Goal: Transaction & Acquisition: Download file/media

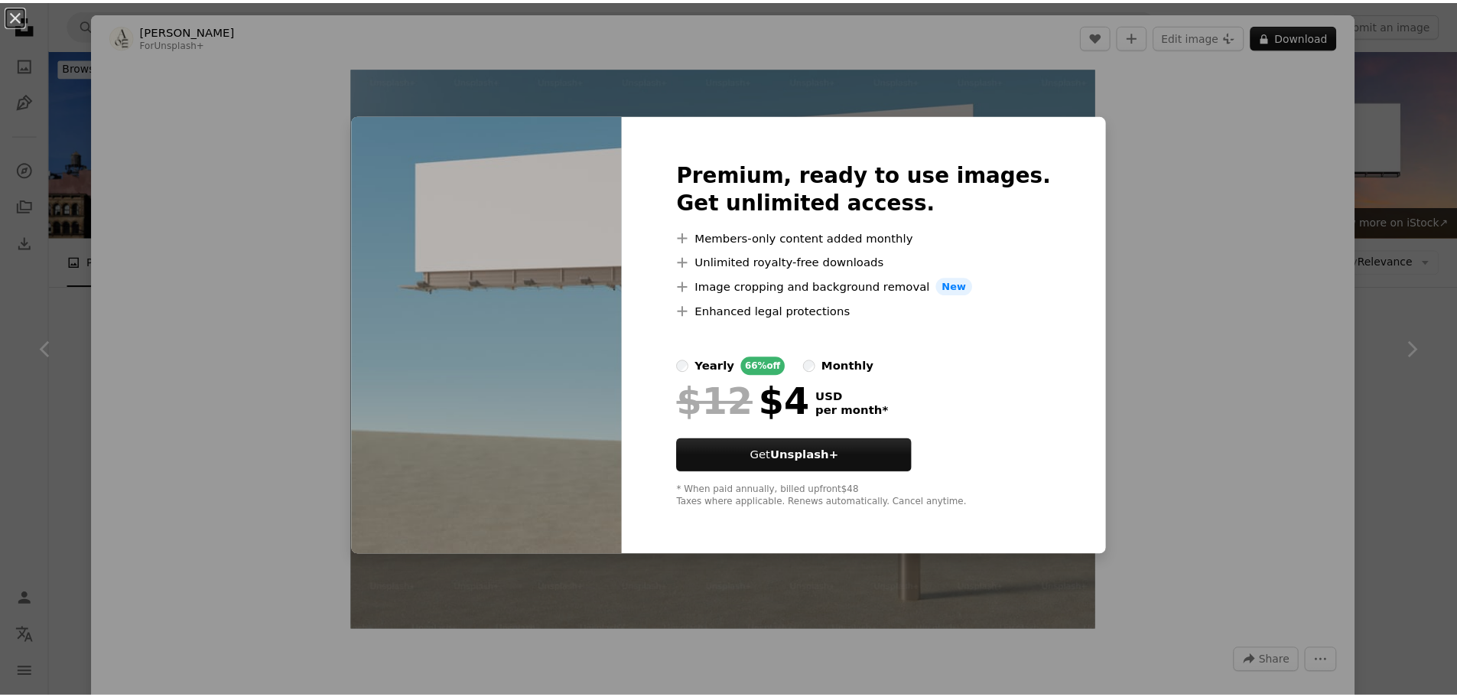
scroll to position [1453, 0]
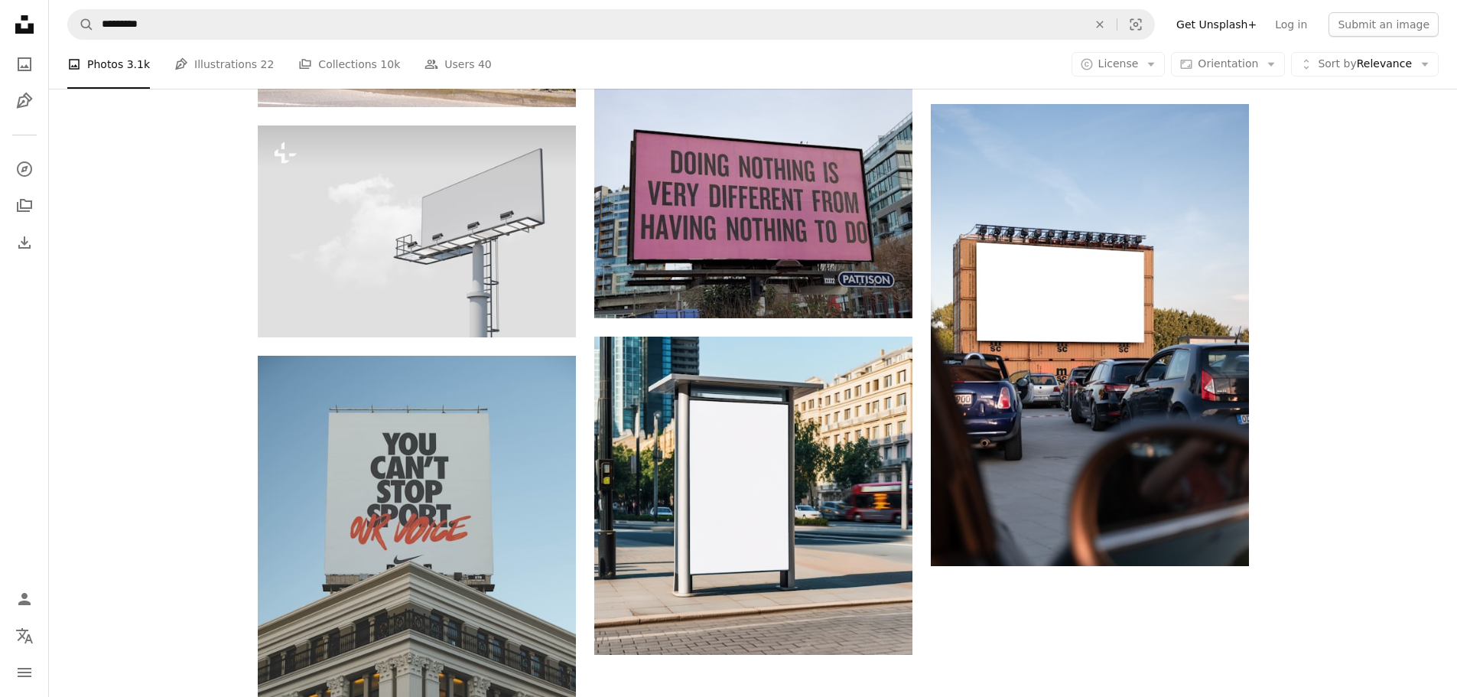
scroll to position [2142, 0]
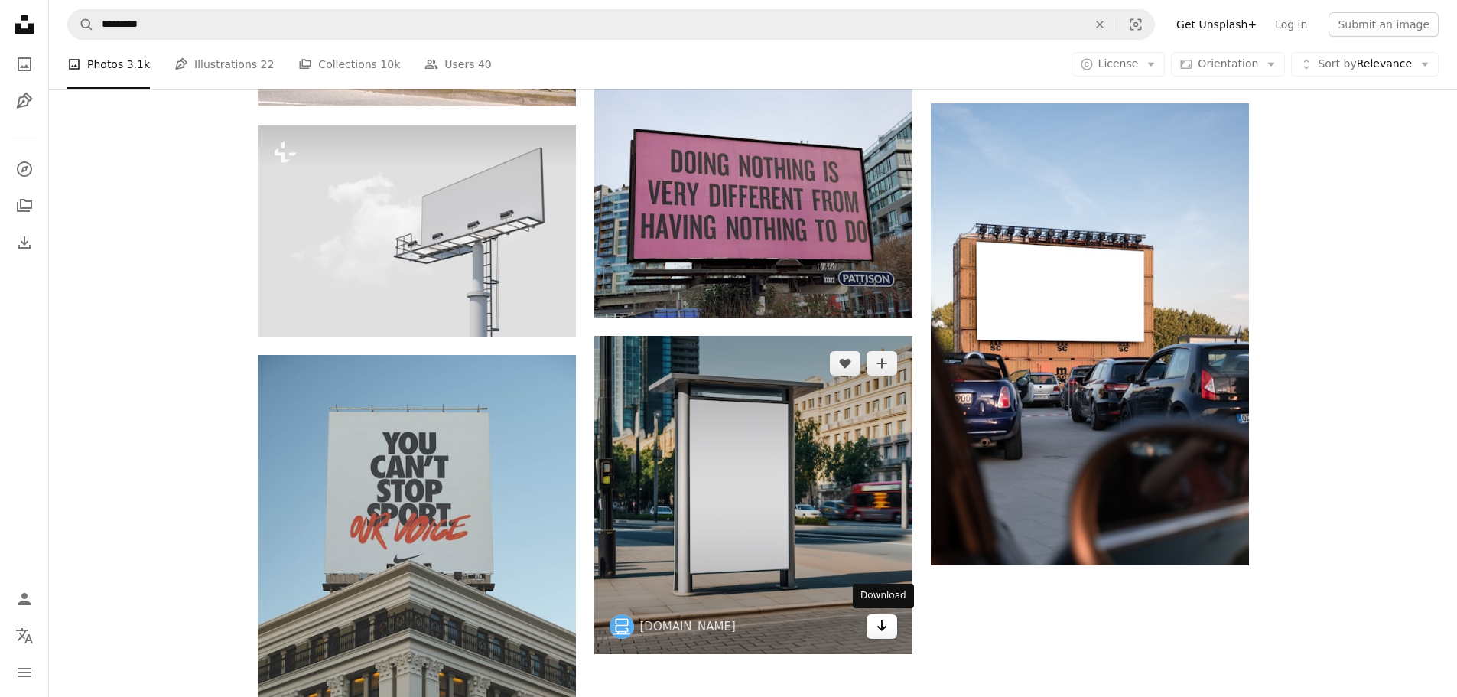
click at [883, 620] on icon "Arrow pointing down" at bounding box center [882, 626] width 12 height 18
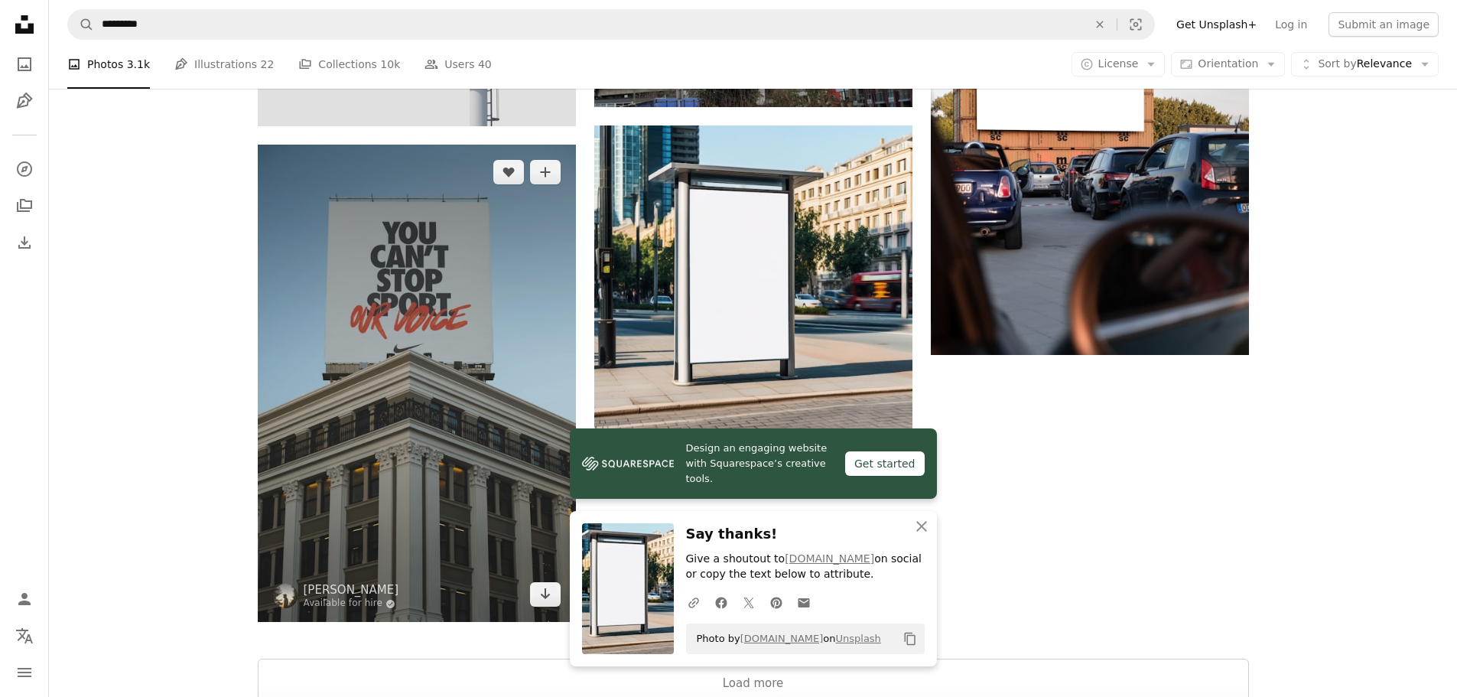
scroll to position [2448, 0]
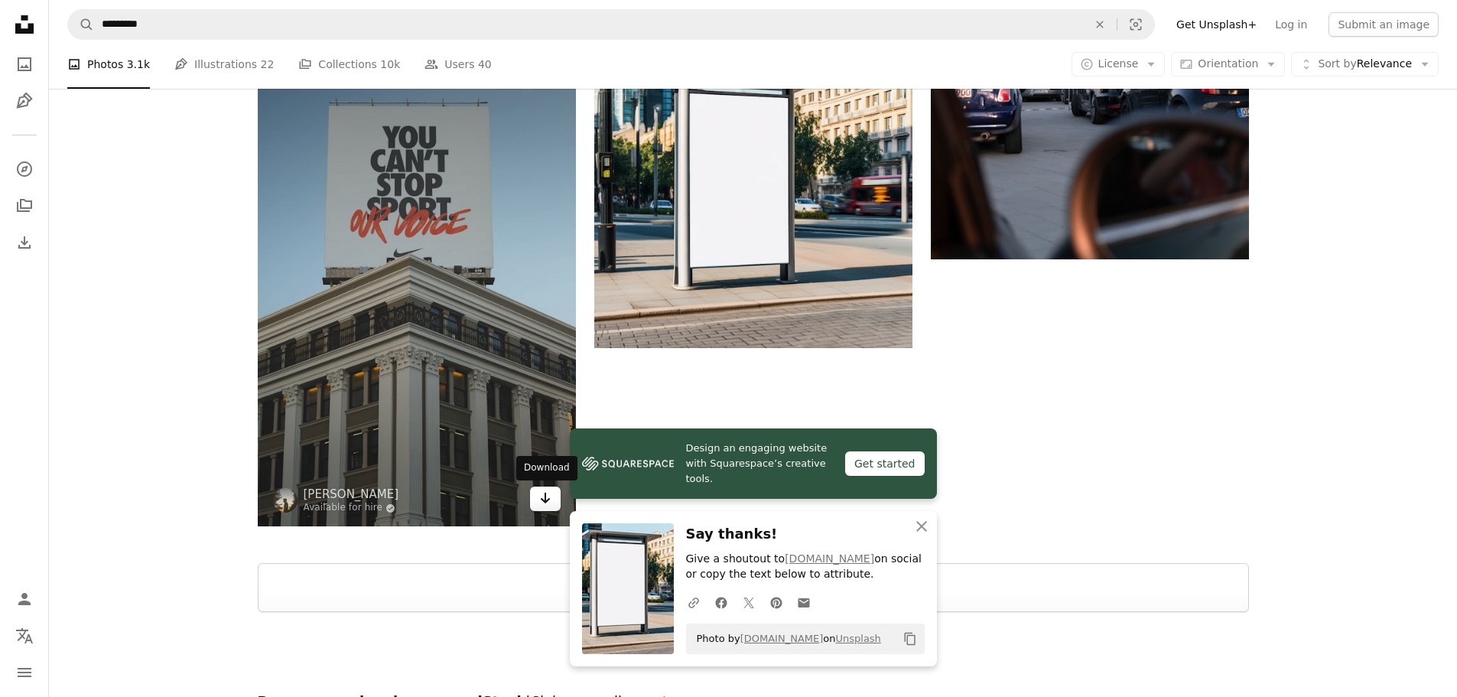
click at [535, 495] on link "Arrow pointing down" at bounding box center [545, 499] width 31 height 24
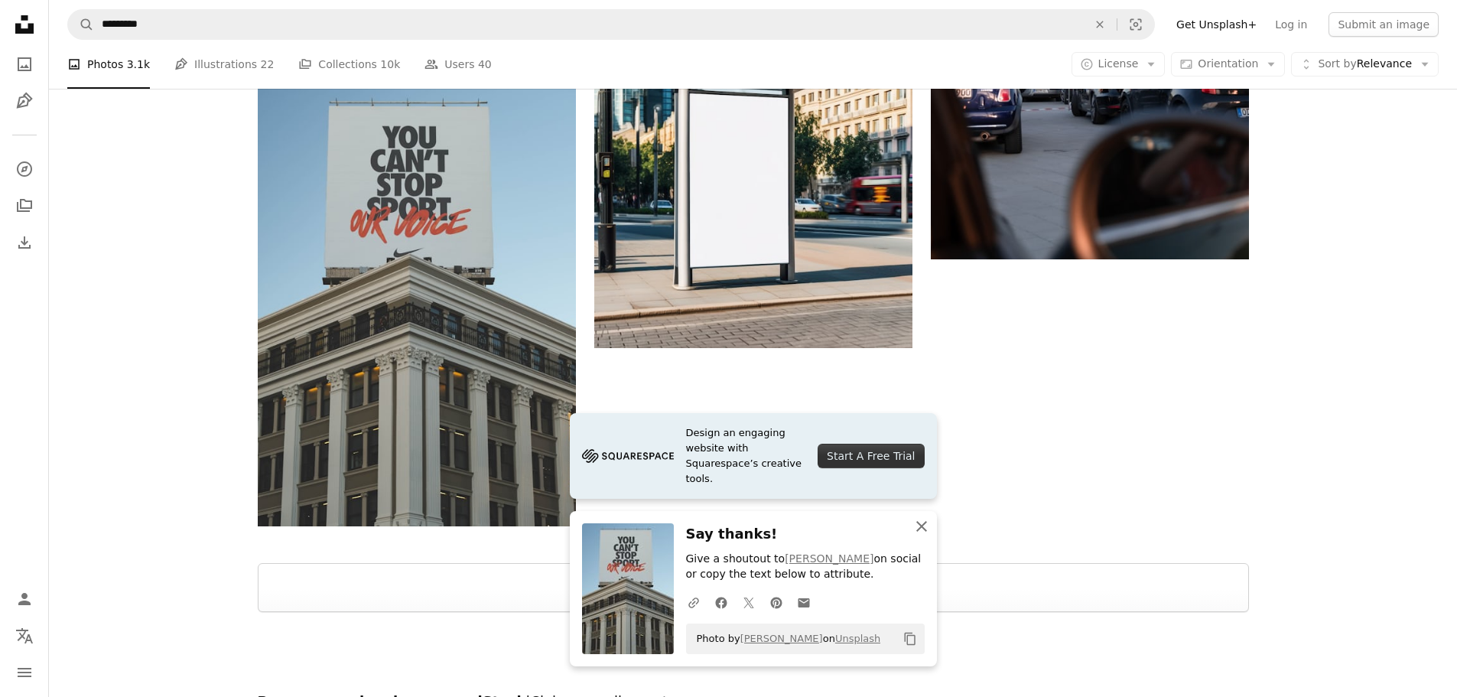
click at [921, 519] on icon "An X shape" at bounding box center [922, 526] width 18 height 18
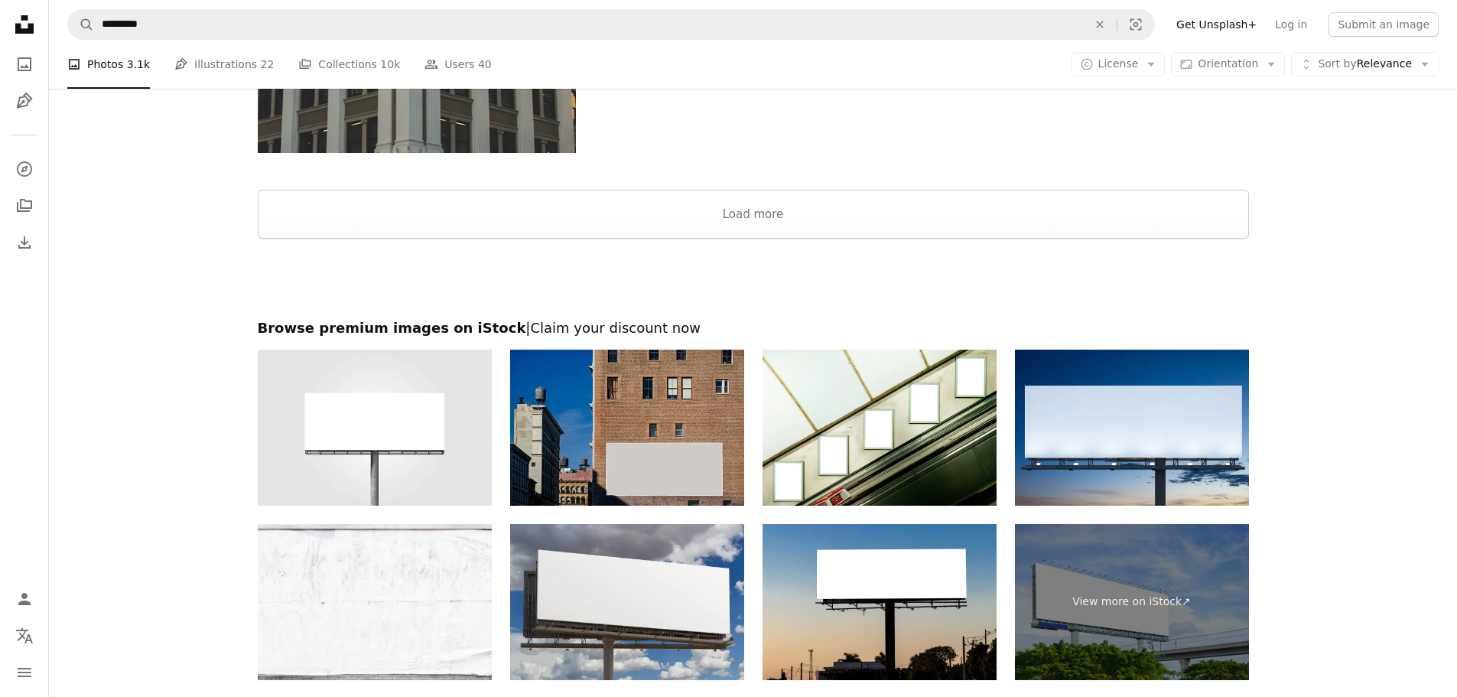
scroll to position [2907, 0]
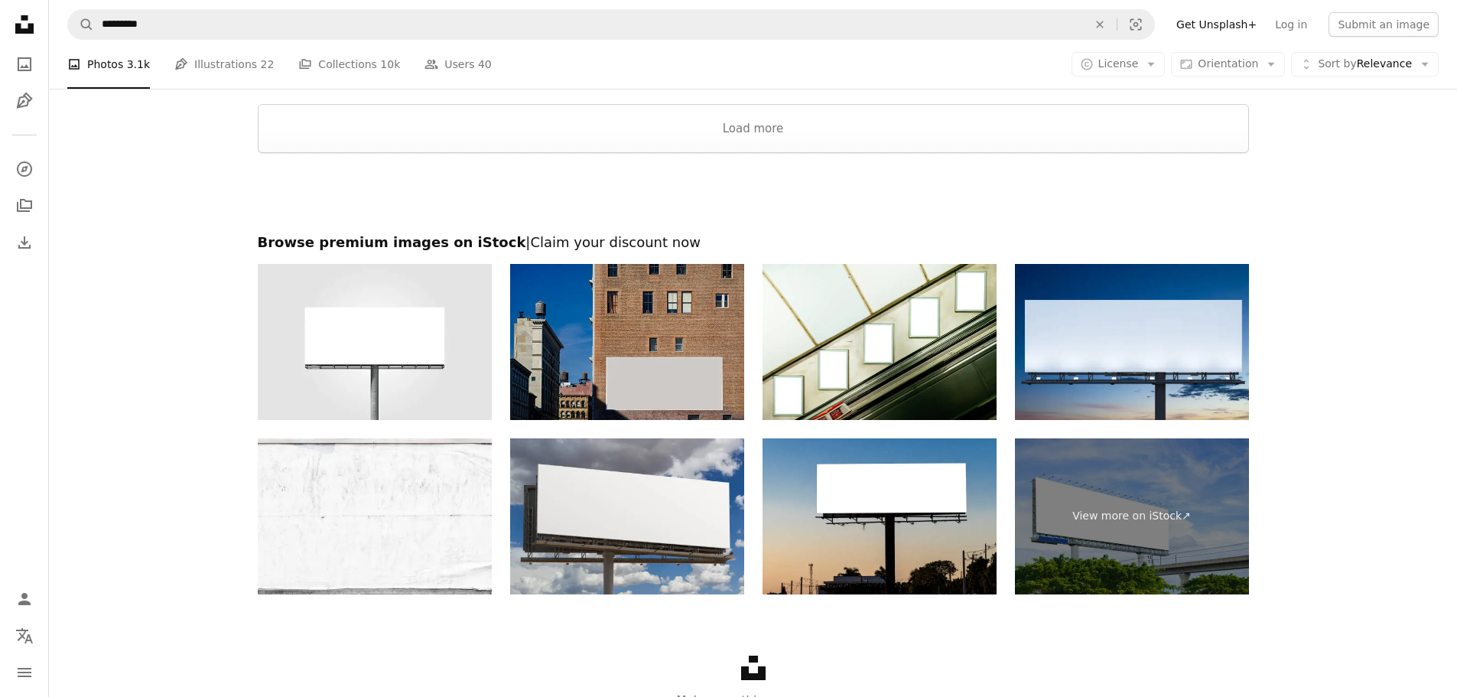
click at [661, 360] on img at bounding box center [627, 342] width 234 height 156
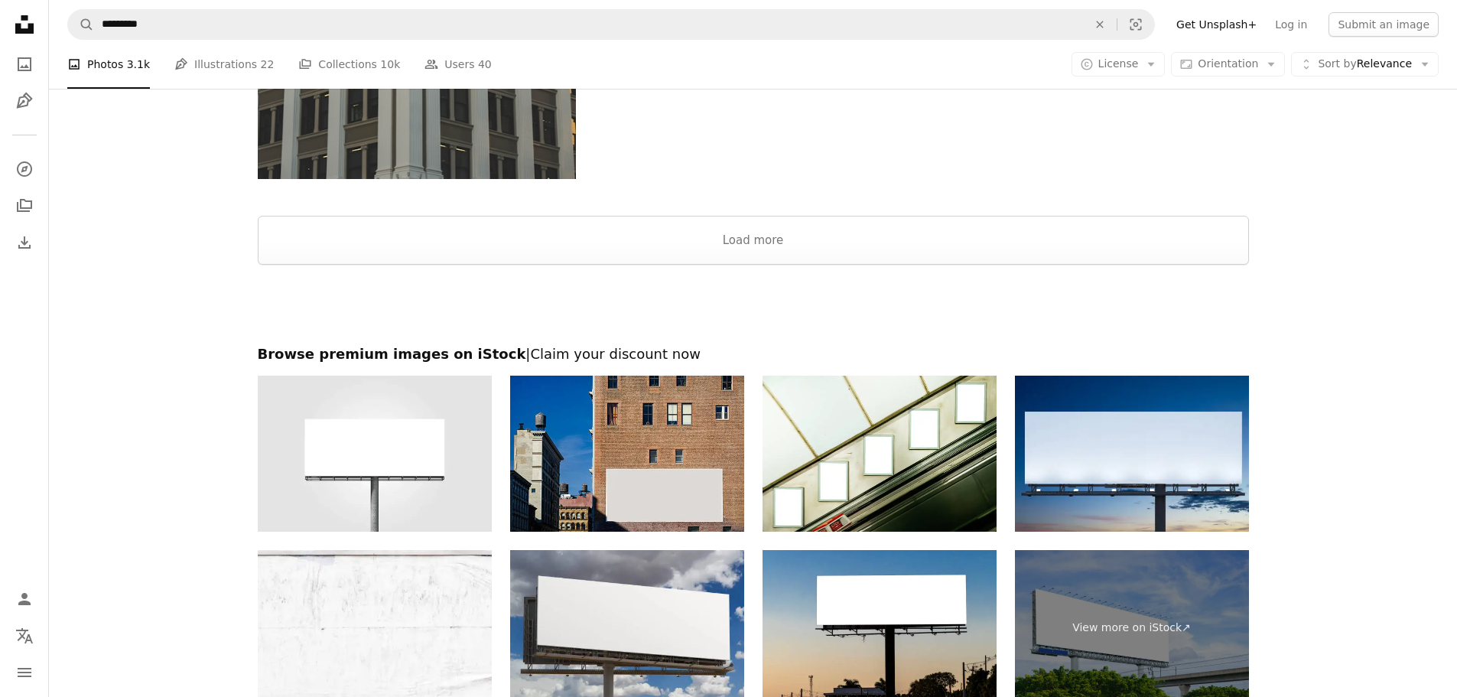
scroll to position [2830, 0]
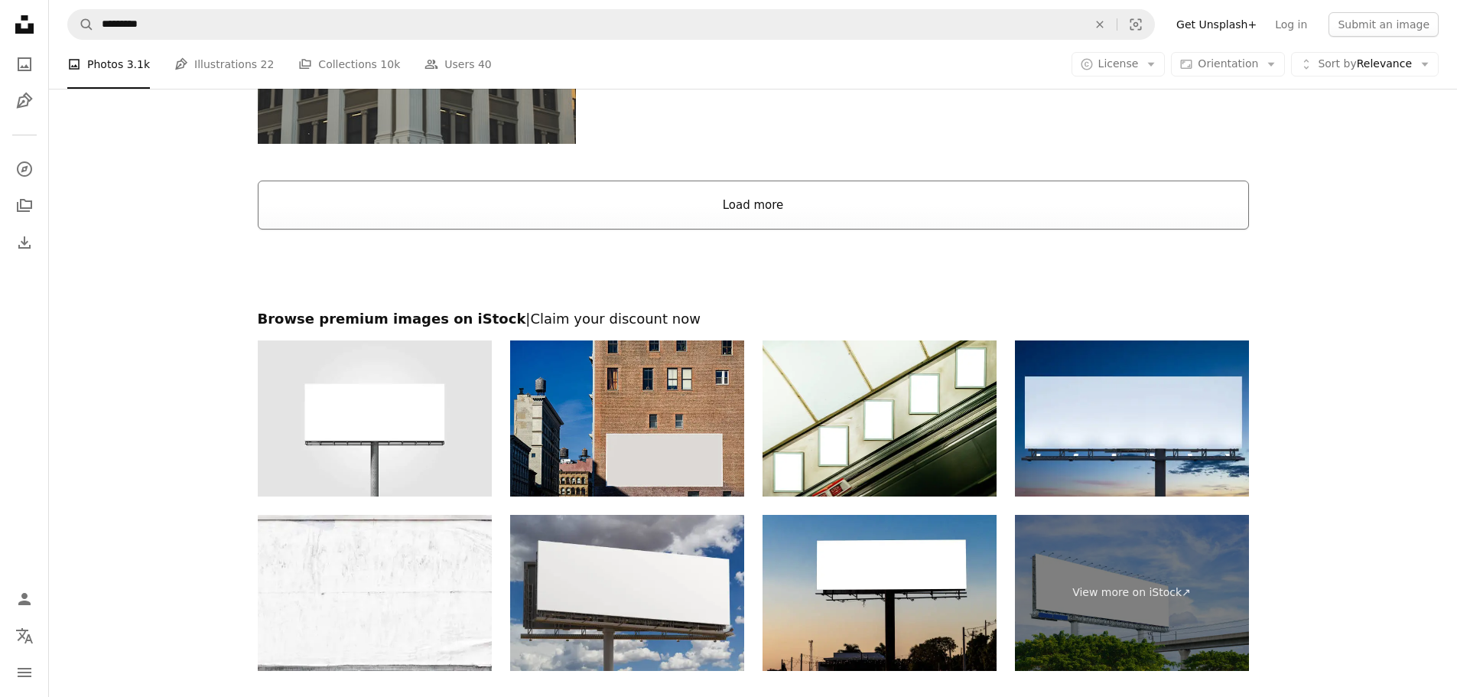
click at [751, 214] on button "Load more" at bounding box center [753, 205] width 991 height 49
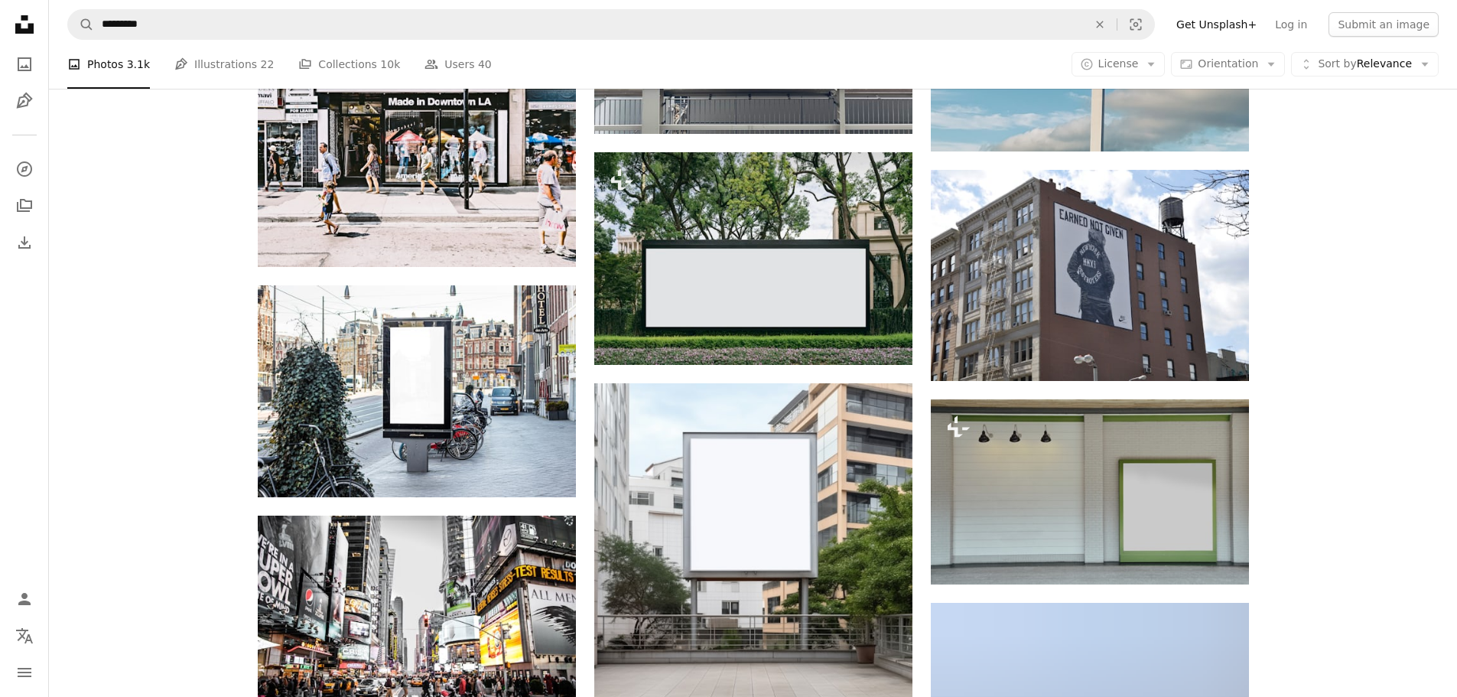
scroll to position [4284, 0]
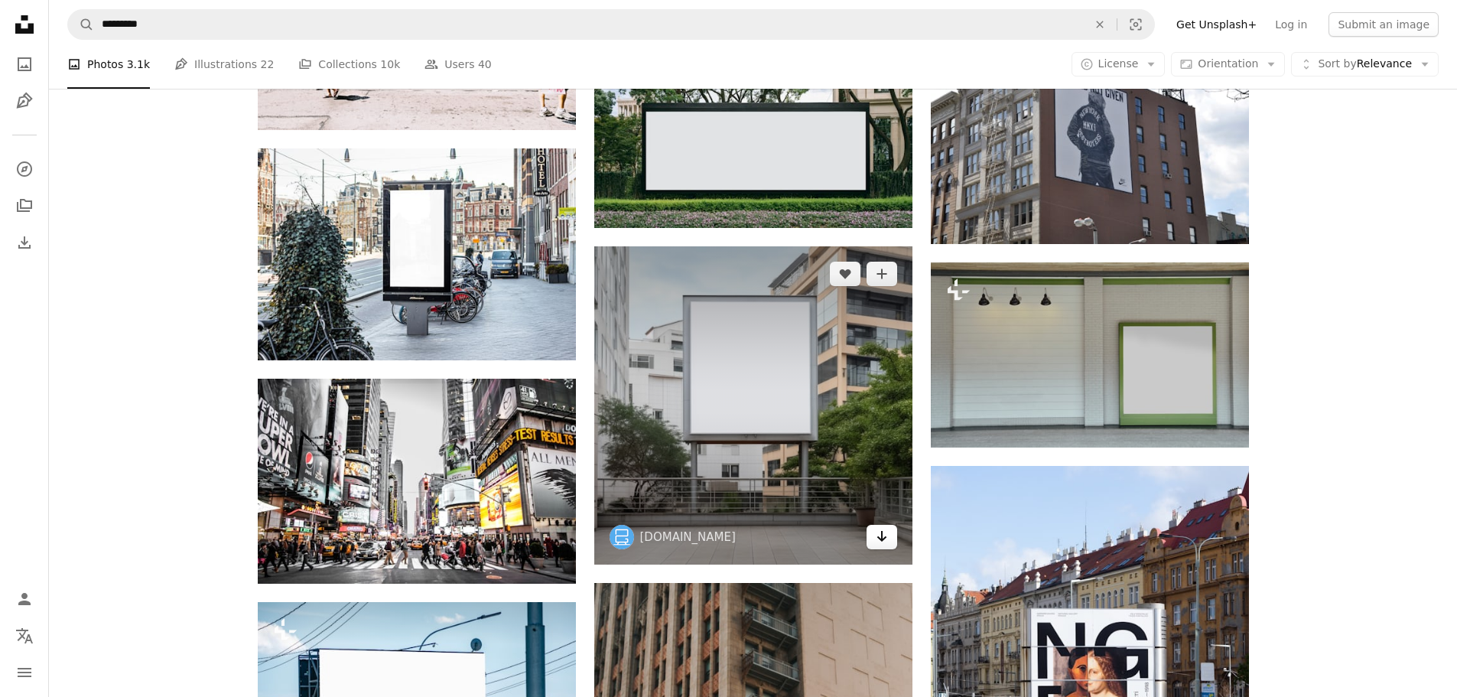
click at [877, 530] on icon "Arrow pointing down" at bounding box center [882, 536] width 12 height 18
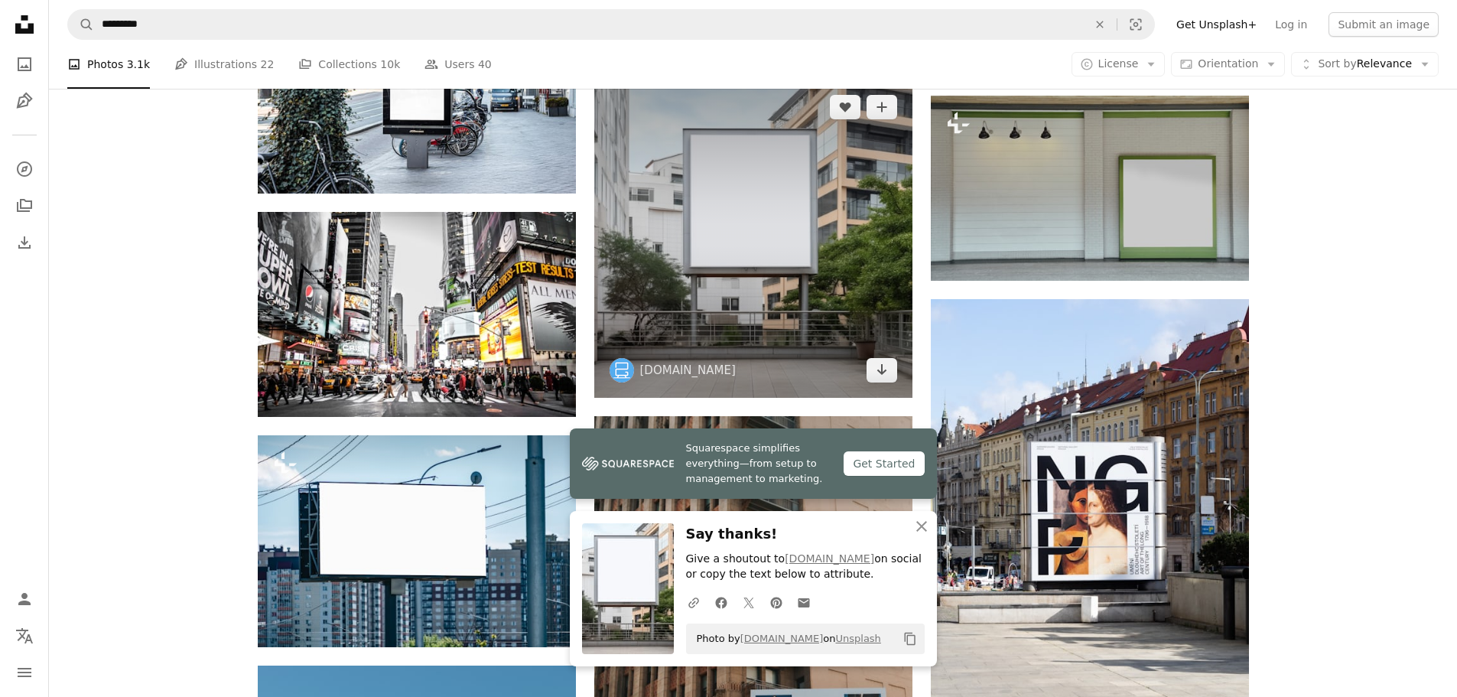
scroll to position [4513, 0]
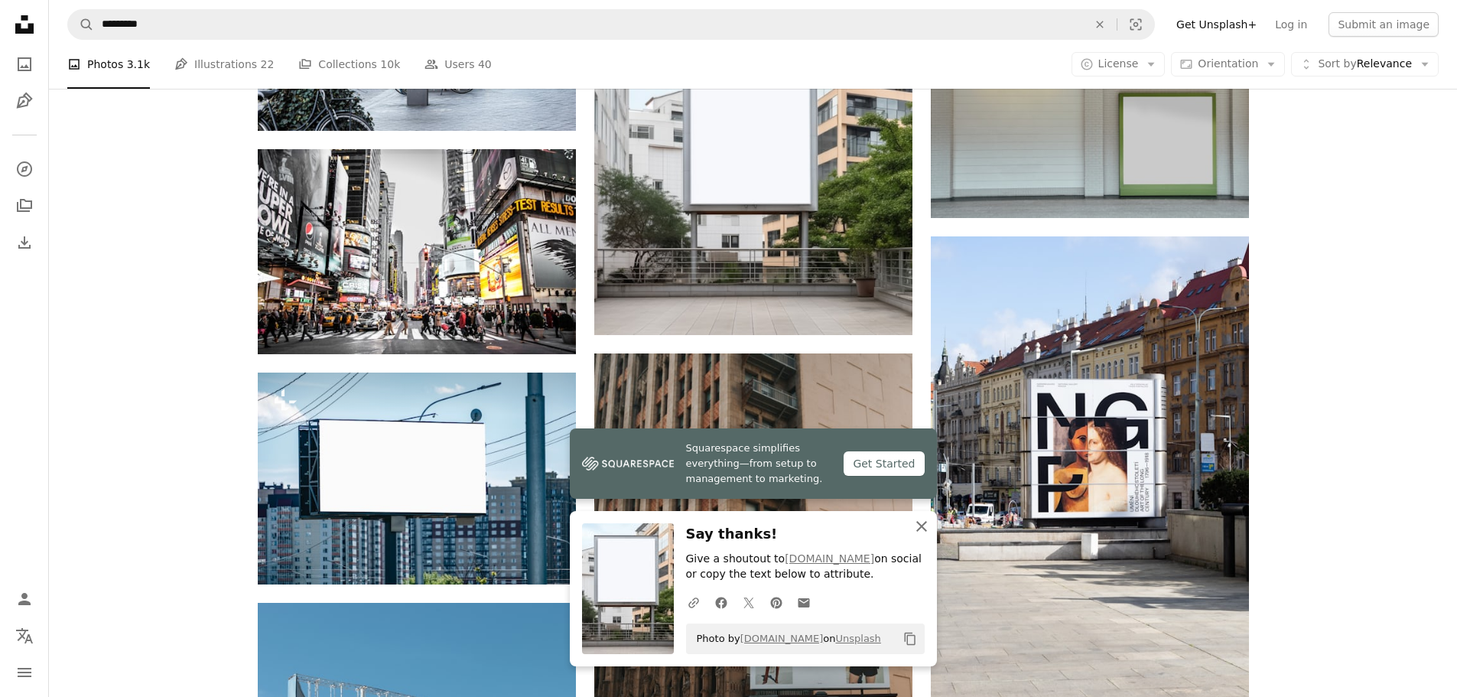
click at [920, 524] on icon "button" at bounding box center [921, 526] width 11 height 11
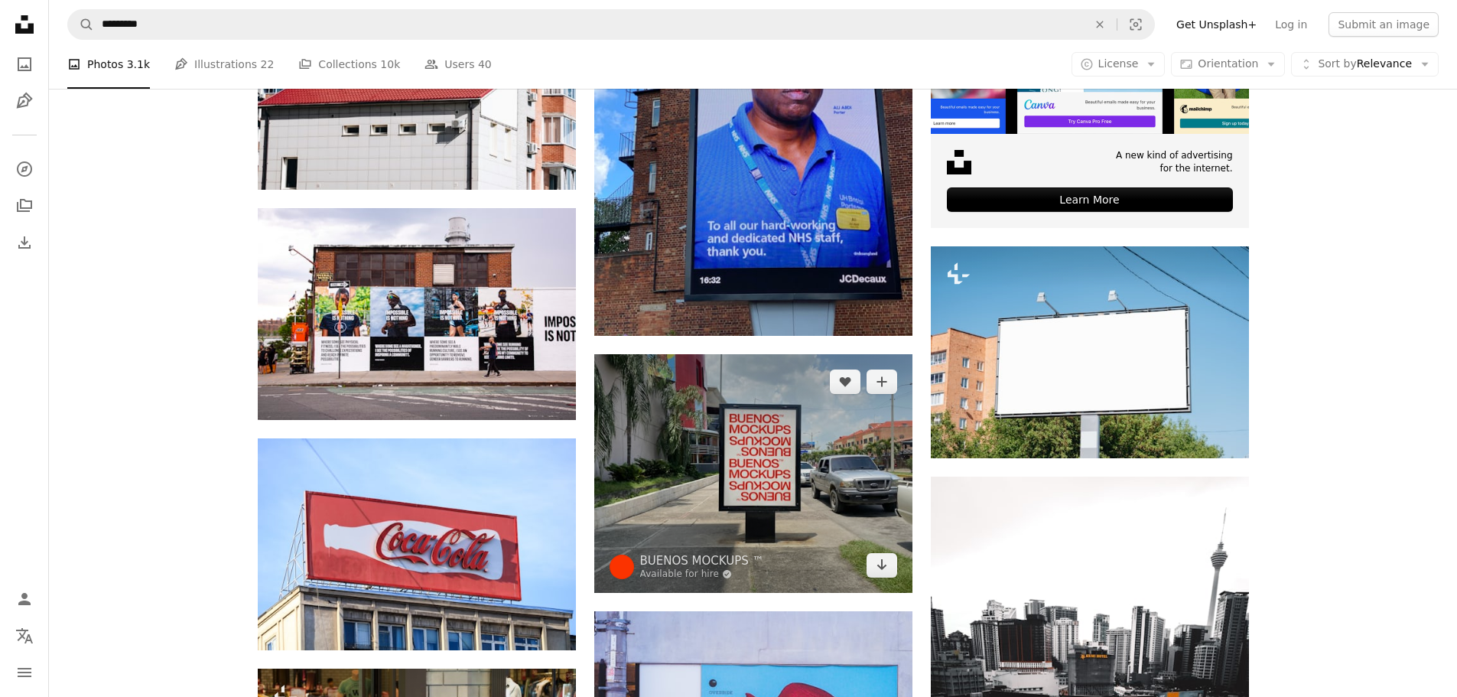
scroll to position [5814, 0]
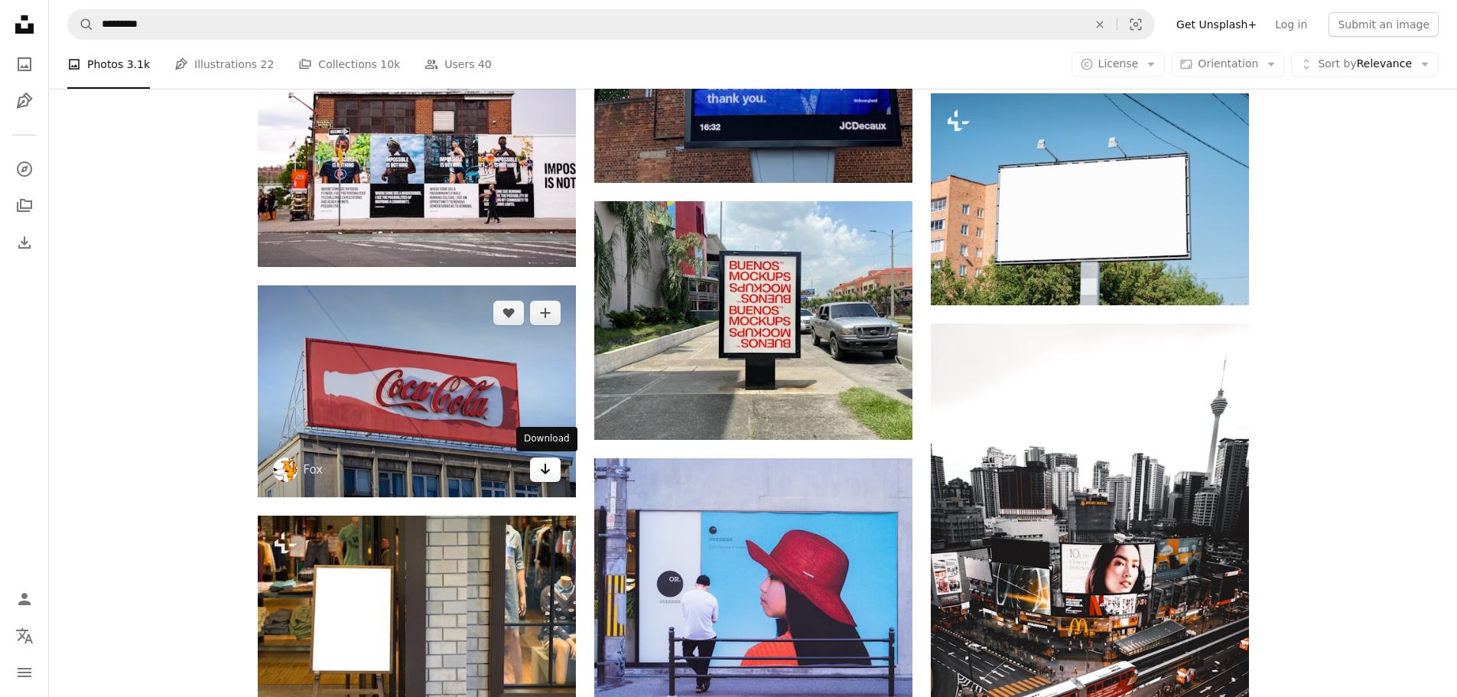
click at [541, 474] on icon "Arrow pointing down" at bounding box center [545, 469] width 12 height 18
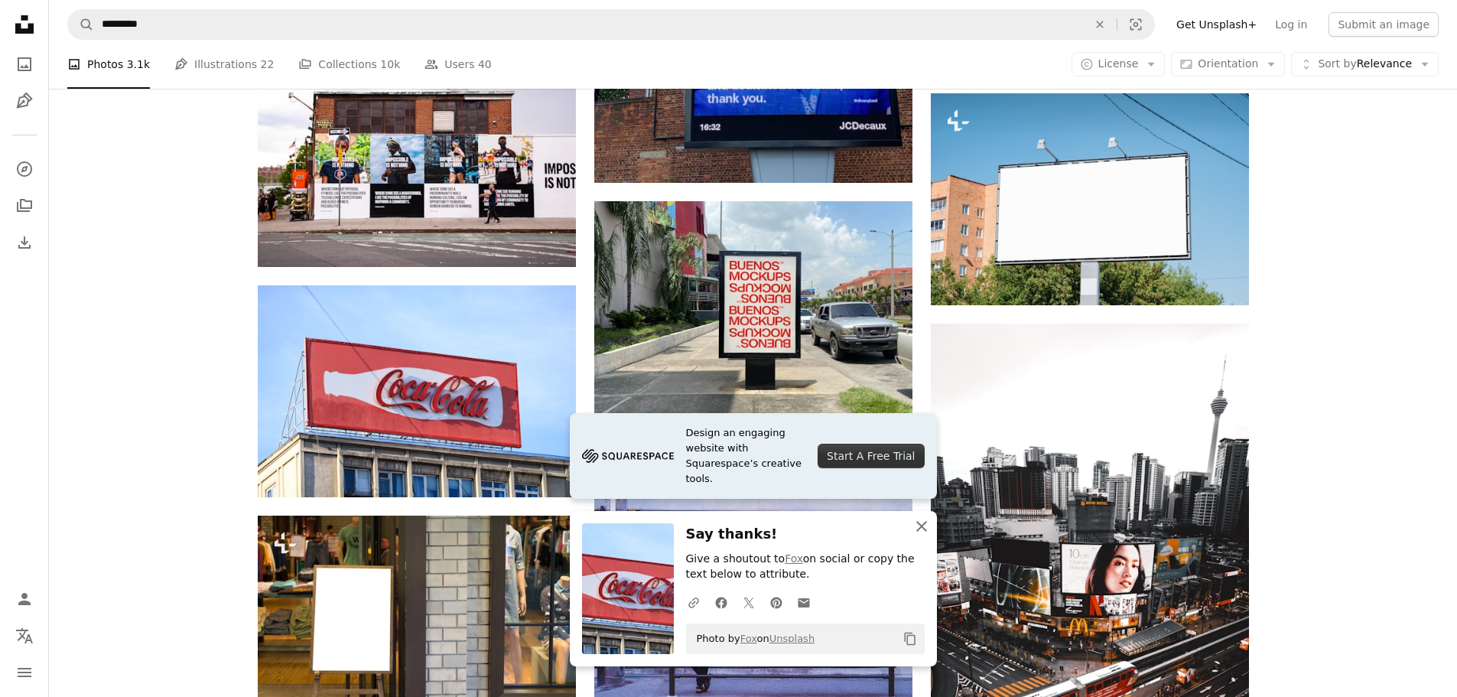
click at [918, 521] on icon "An X shape" at bounding box center [922, 526] width 18 height 18
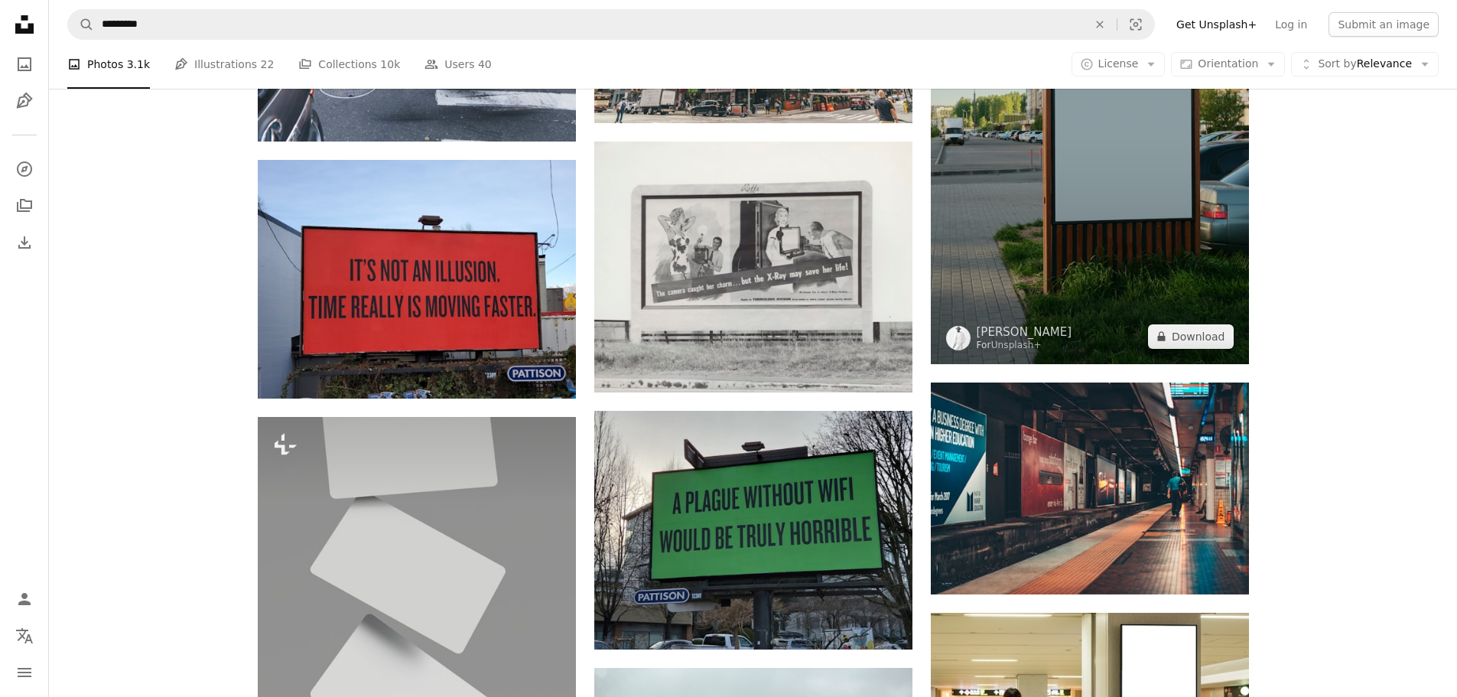
scroll to position [12163, 0]
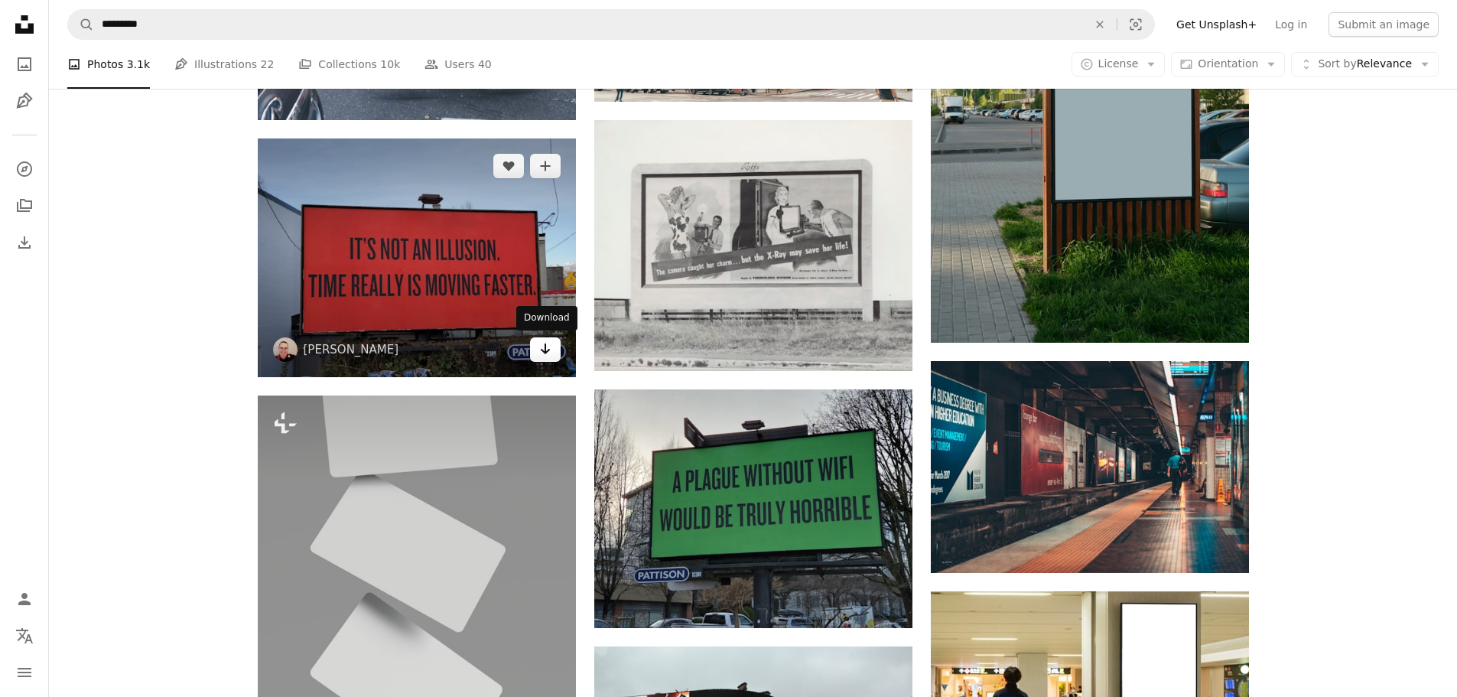
click at [541, 349] on icon "Download" at bounding box center [545, 348] width 10 height 11
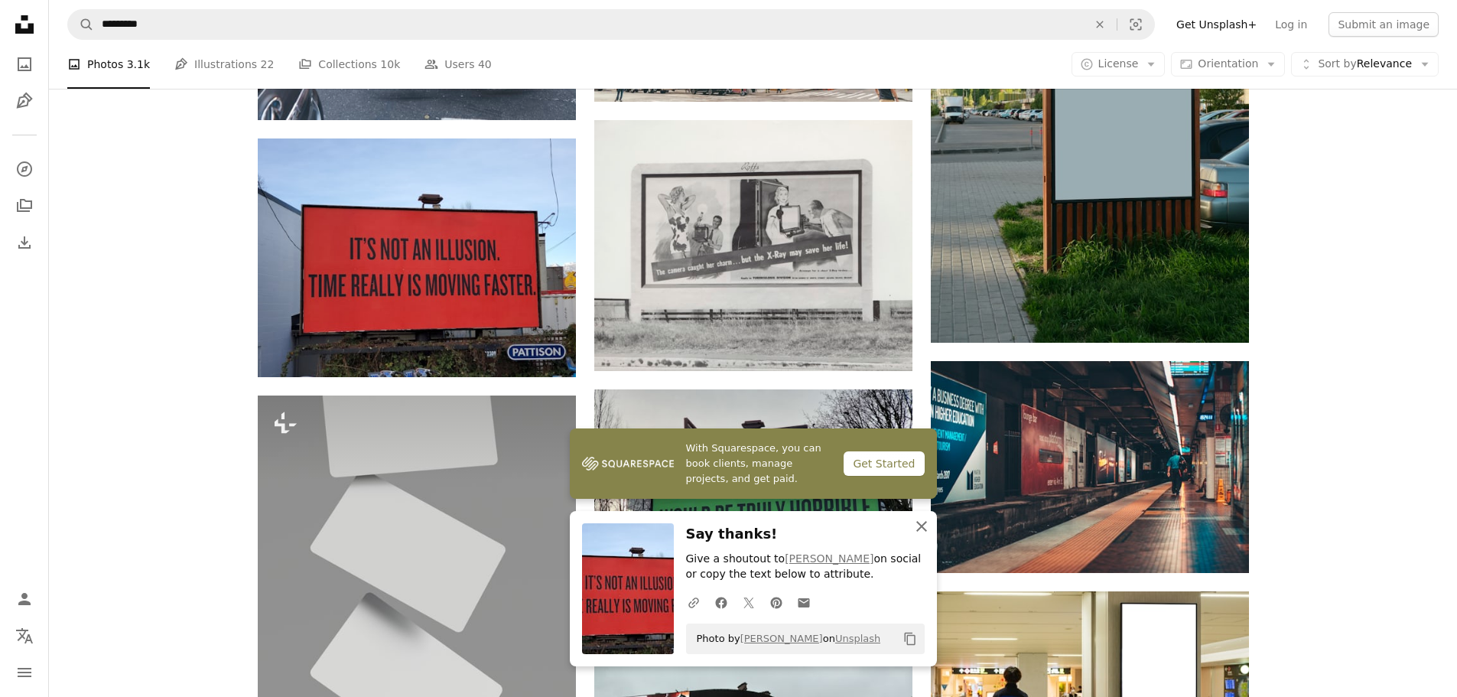
click at [926, 519] on icon "An X shape" at bounding box center [922, 526] width 18 height 18
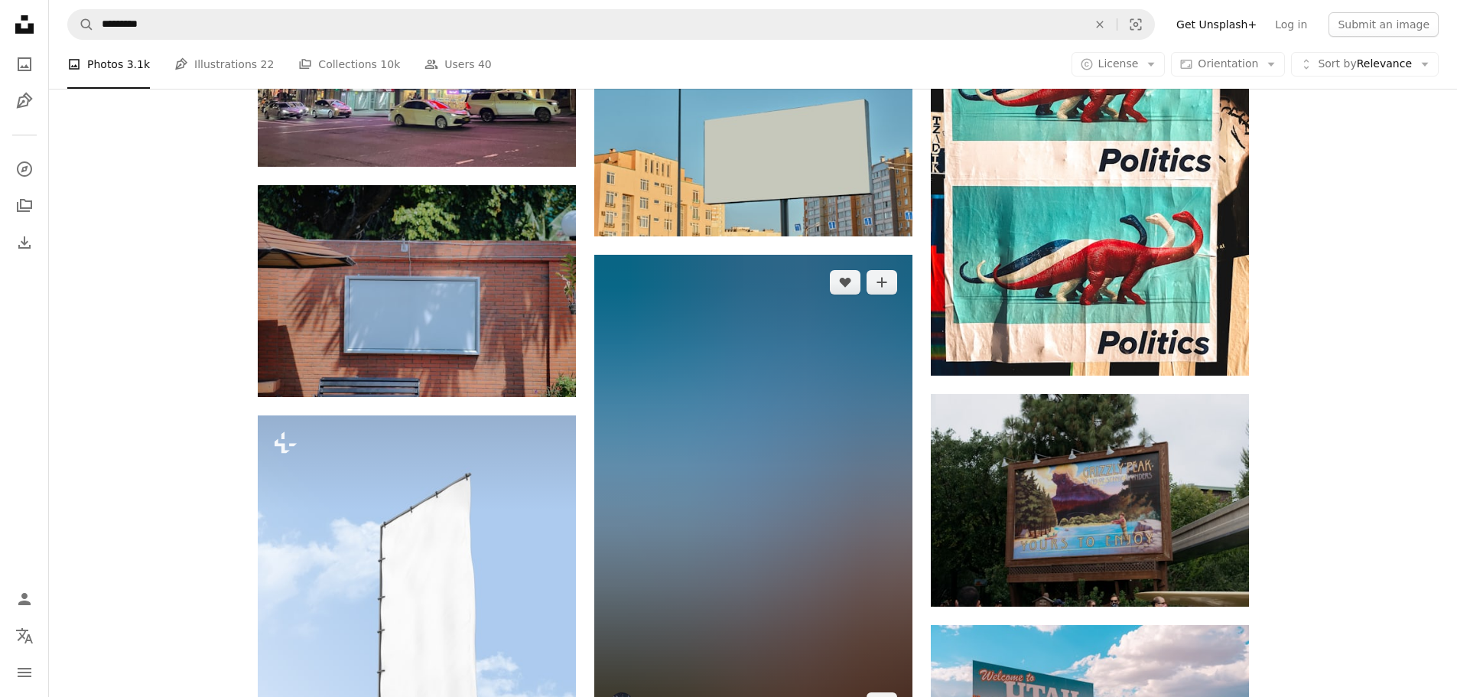
scroll to position [13846, 0]
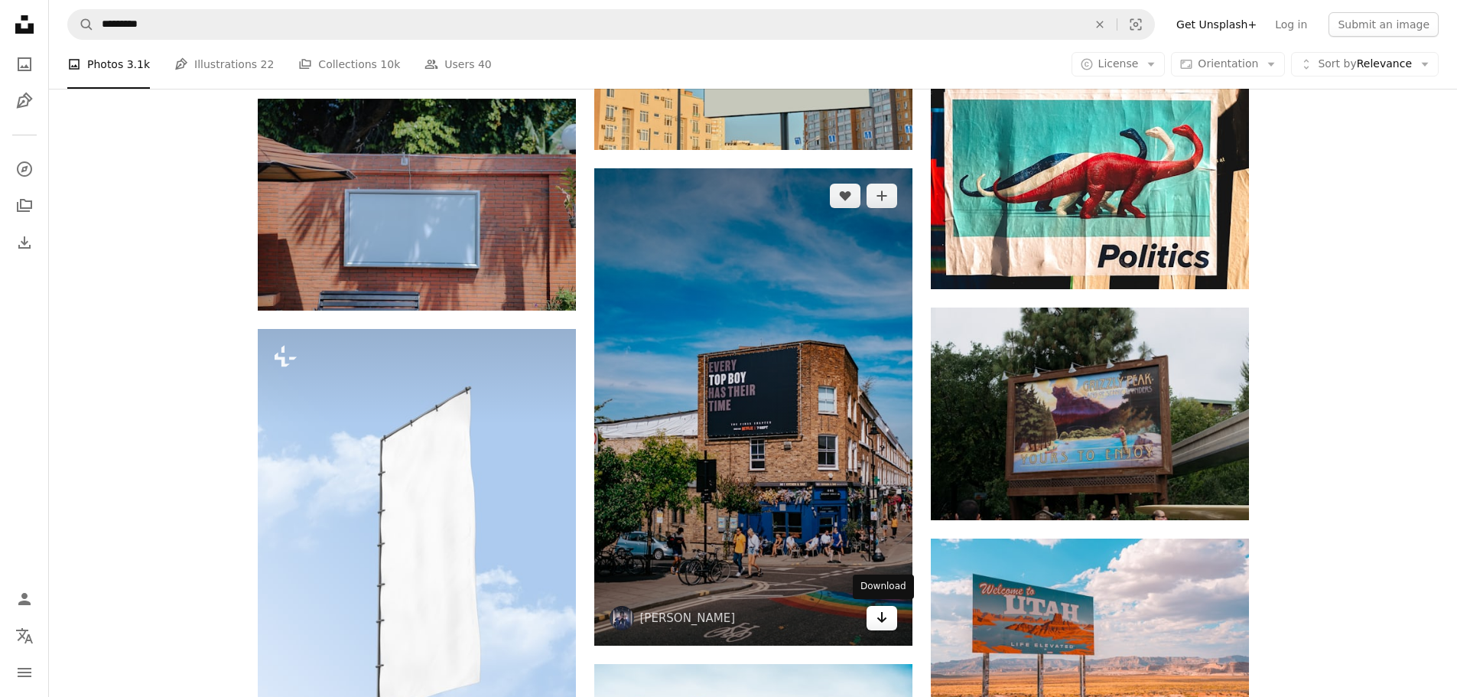
click at [868, 617] on link "Arrow pointing down" at bounding box center [882, 618] width 31 height 24
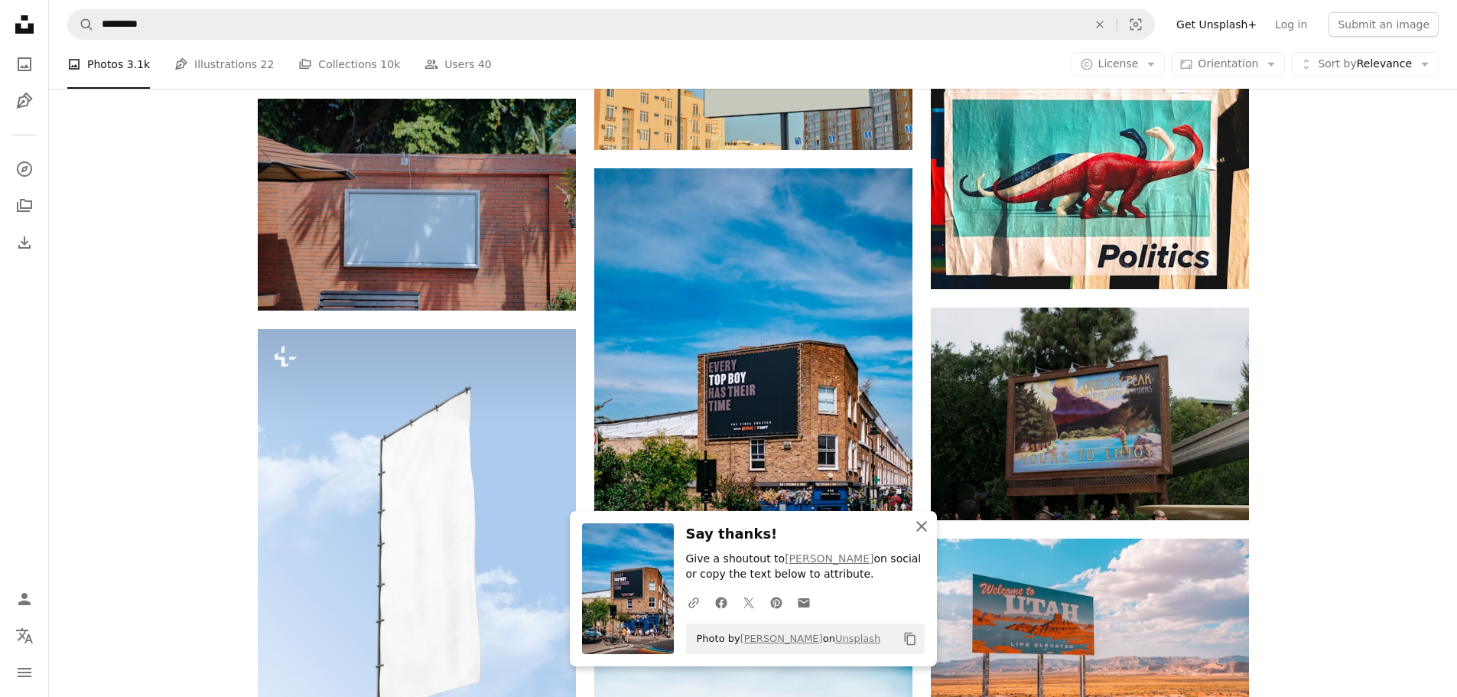
click at [928, 529] on icon "An X shape" at bounding box center [922, 526] width 18 height 18
